Goal: Information Seeking & Learning: Learn about a topic

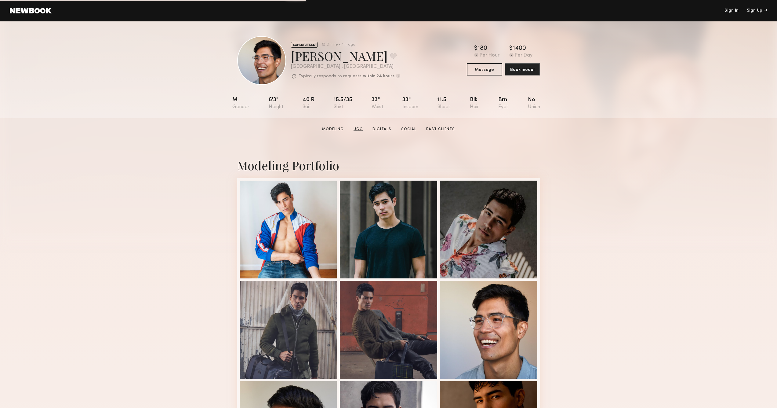
click at [360, 127] on link "UGC" at bounding box center [358, 128] width 14 height 5
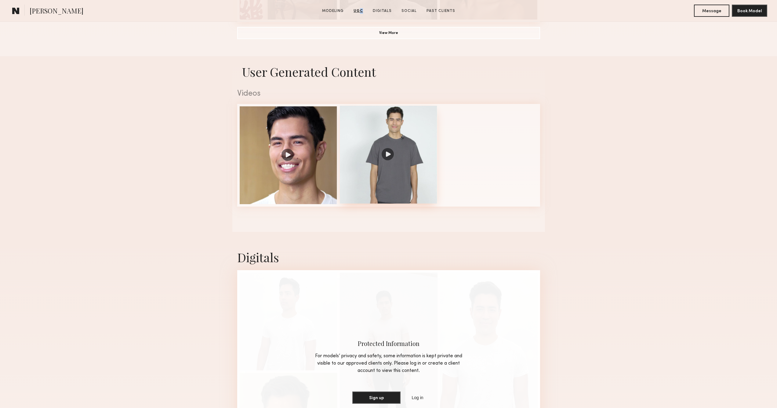
scroll to position [579, 0]
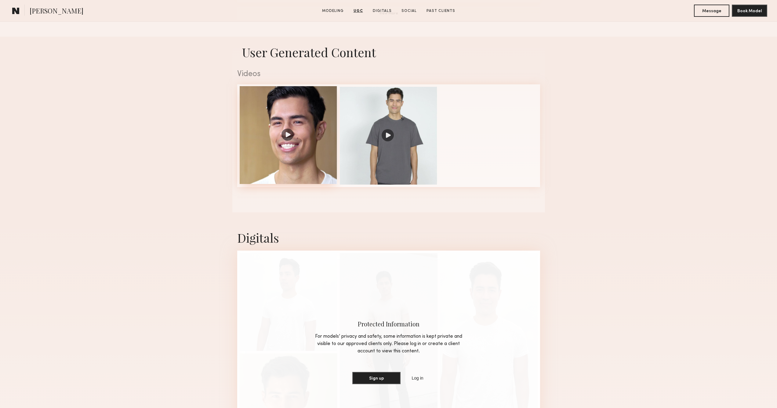
click at [288, 136] on div at bounding box center [289, 135] width 98 height 98
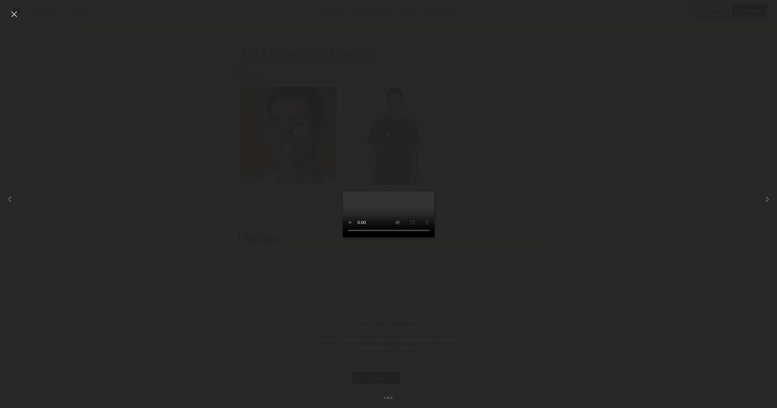
click at [435, 237] on video at bounding box center [389, 214] width 92 height 46
drag, startPoint x: 345, startPoint y: 378, endPoint x: 324, endPoint y: 379, distance: 21.4
click at [343, 237] on video at bounding box center [389, 214] width 92 height 46
click at [576, 124] on div at bounding box center [388, 199] width 777 height 378
click at [569, 126] on div at bounding box center [388, 199] width 777 height 378
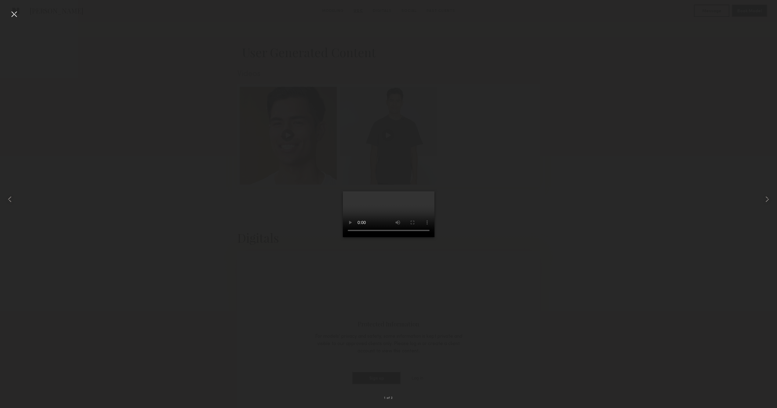
click at [94, 42] on div at bounding box center [388, 199] width 777 height 378
click at [16, 11] on div at bounding box center [14, 14] width 10 height 10
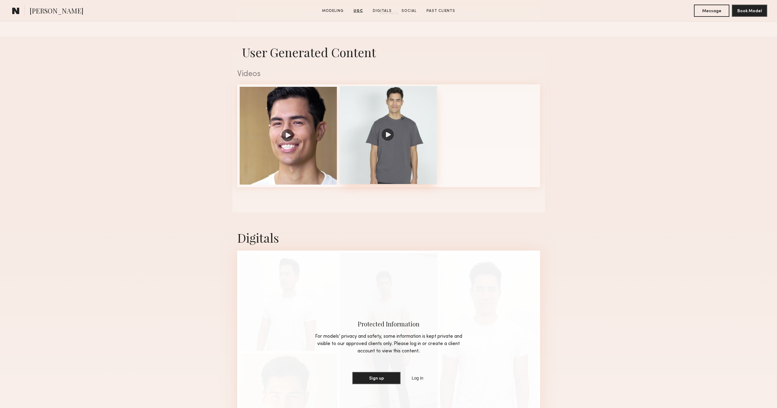
click at [387, 136] on div at bounding box center [389, 135] width 98 height 98
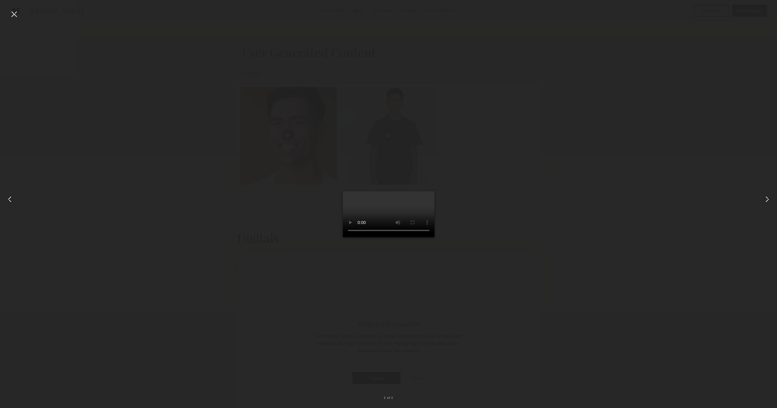
click at [435, 237] on video at bounding box center [389, 214] width 92 height 46
drag, startPoint x: 396, startPoint y: 378, endPoint x: 369, endPoint y: 378, distance: 26.6
click at [369, 237] on video at bounding box center [389, 214] width 92 height 46
click at [343, 237] on video at bounding box center [389, 214] width 92 height 46
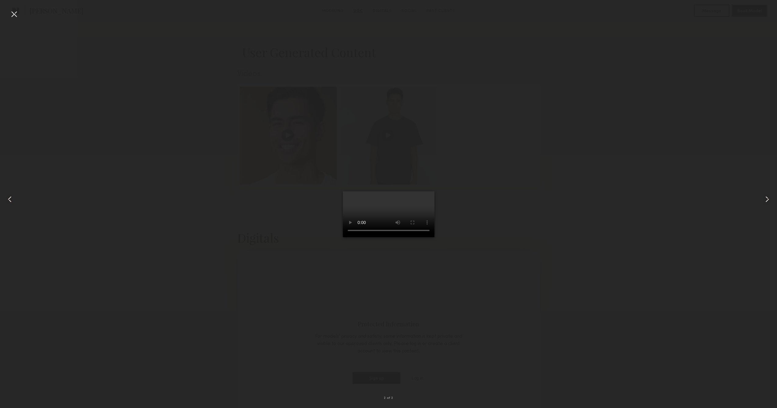
click at [343, 237] on video at bounding box center [389, 214] width 92 height 46
click at [567, 274] on div at bounding box center [388, 199] width 777 height 378
click at [12, 11] on div at bounding box center [14, 14] width 10 height 10
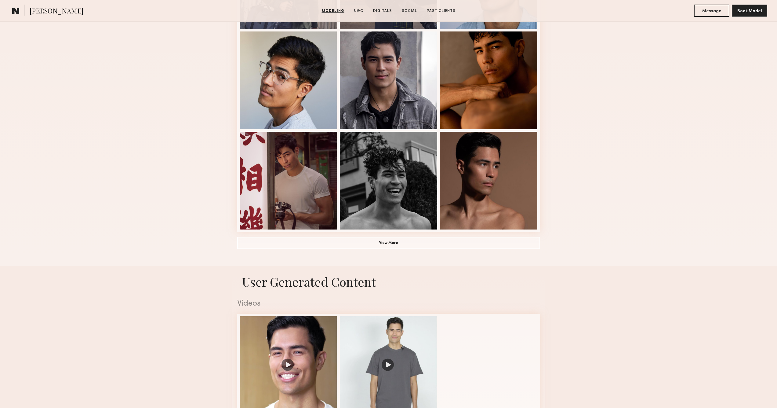
scroll to position [404, 0]
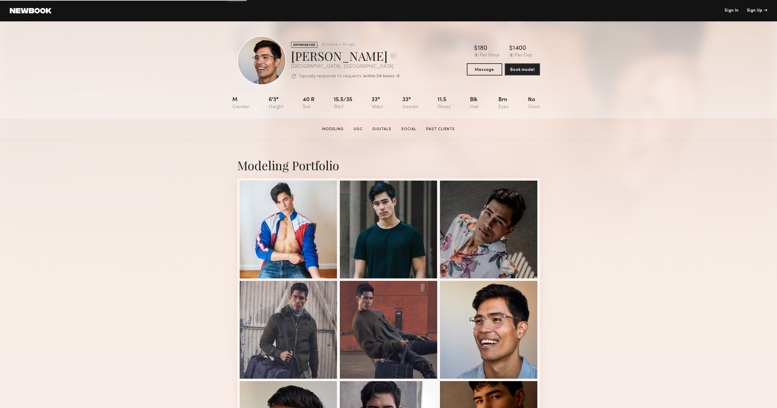
click at [34, 10] on link at bounding box center [31, 10] width 42 height 5
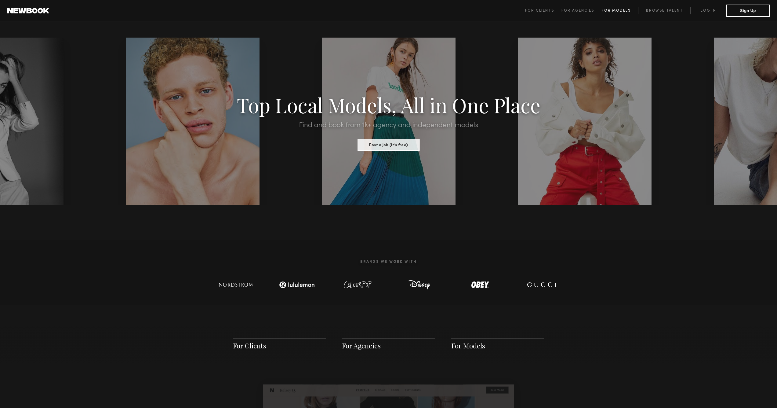
click at [621, 10] on span "For Models" at bounding box center [616, 11] width 29 height 4
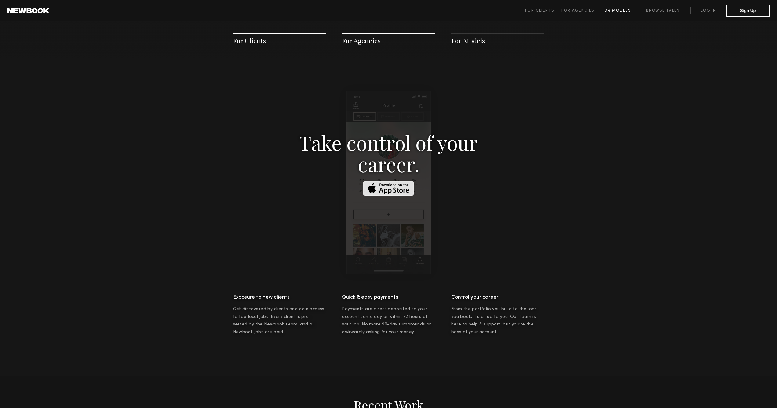
scroll to position [879, 0]
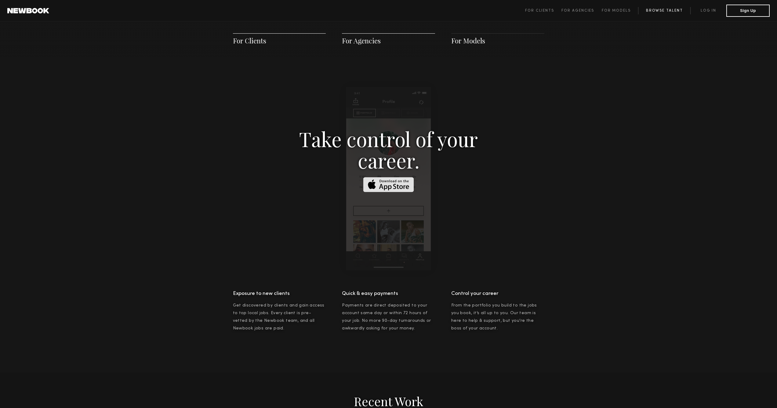
click at [667, 9] on link "Browse Talent" at bounding box center [664, 10] width 52 height 7
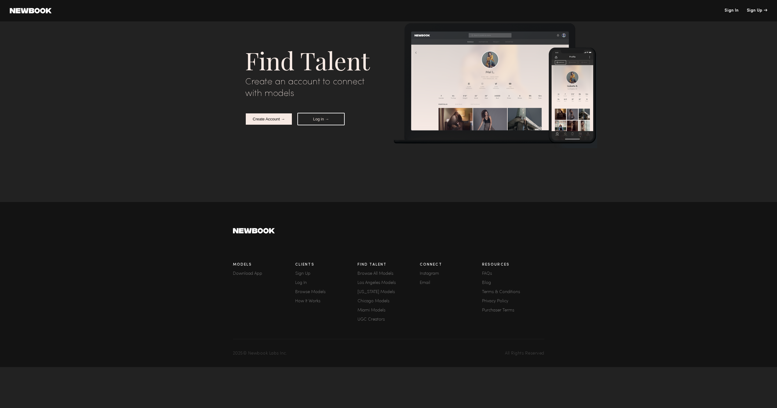
scroll to position [1965, 0]
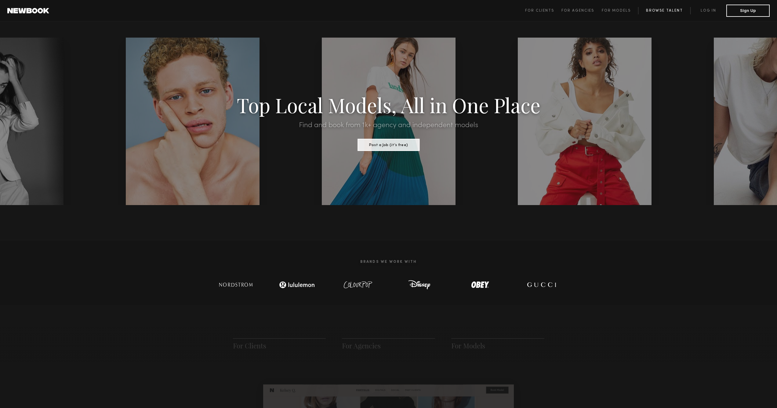
click at [660, 9] on link "Browse Talent" at bounding box center [664, 10] width 52 height 7
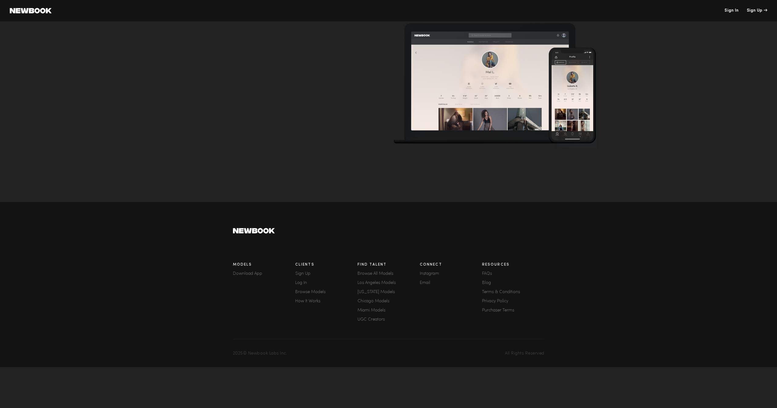
scroll to position [1866, 0]
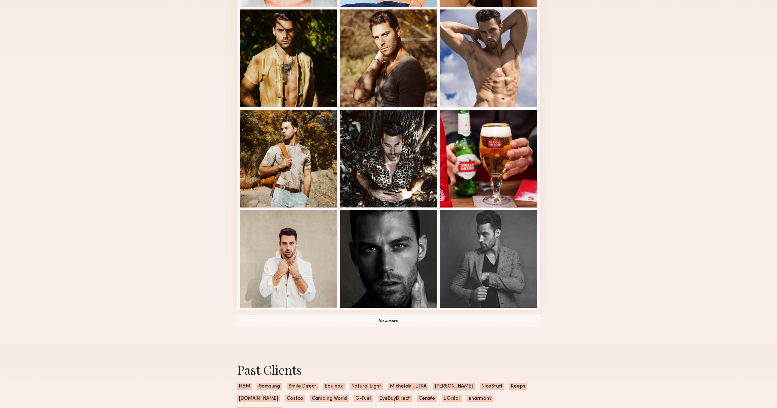
scroll to position [251, 0]
